Goal: Task Accomplishment & Management: Use online tool/utility

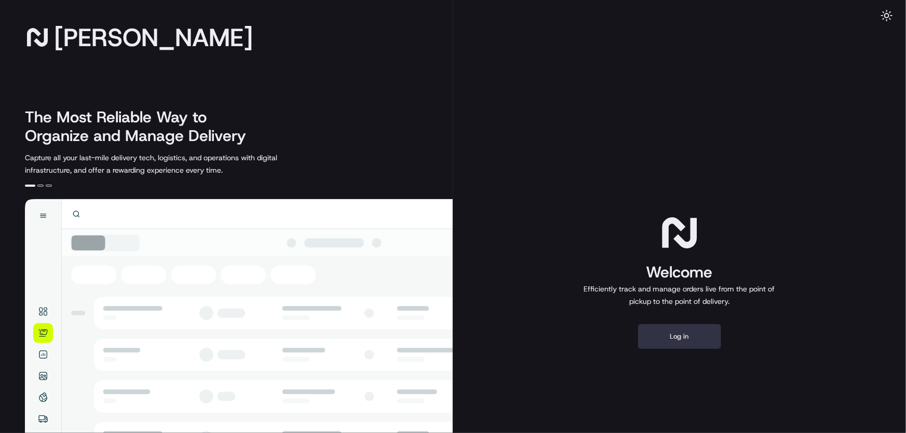
click at [681, 339] on button "Log in" at bounding box center [679, 336] width 83 height 25
